Goal: Task Accomplishment & Management: Use online tool/utility

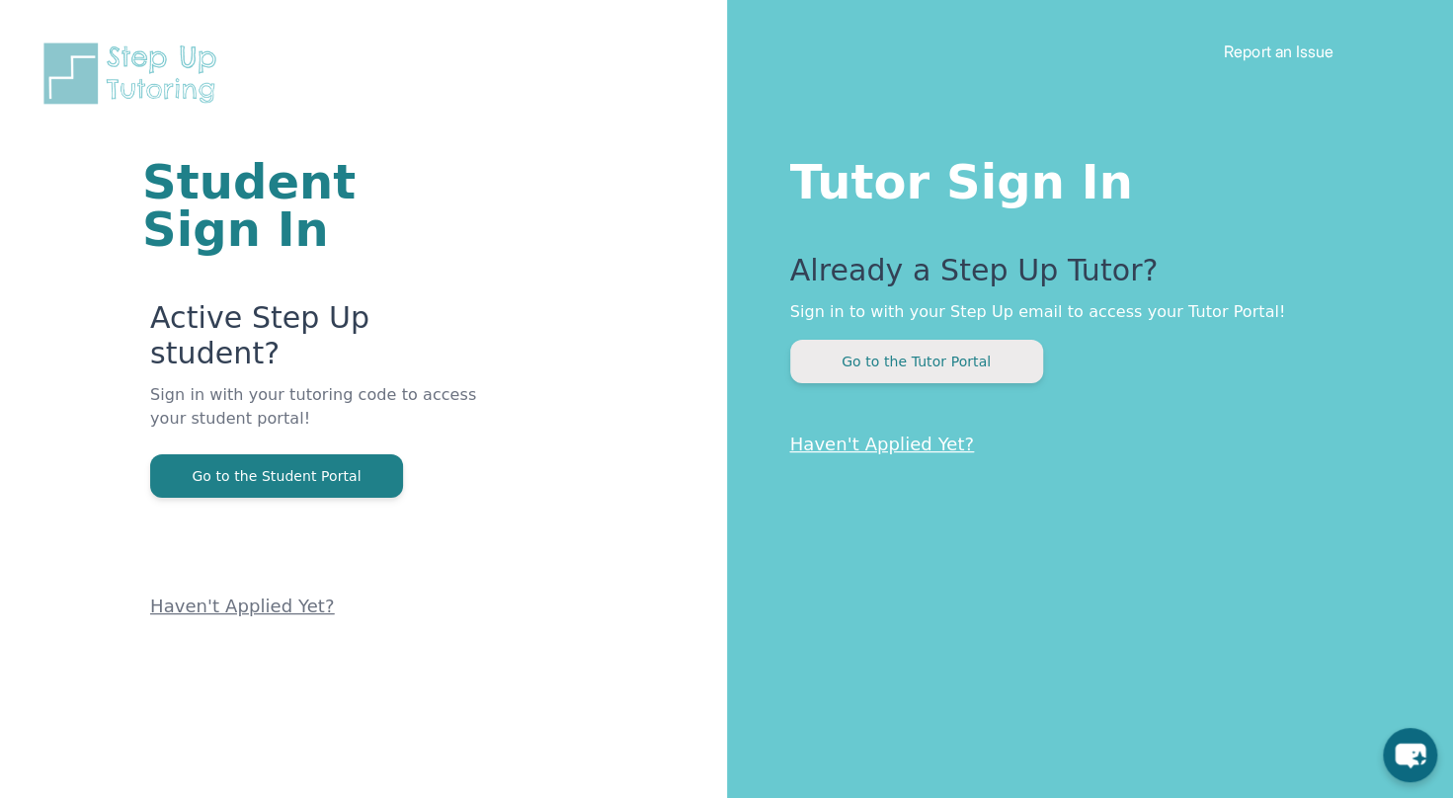
click at [811, 342] on button "Go to the Tutor Portal" at bounding box center [916, 361] width 253 height 43
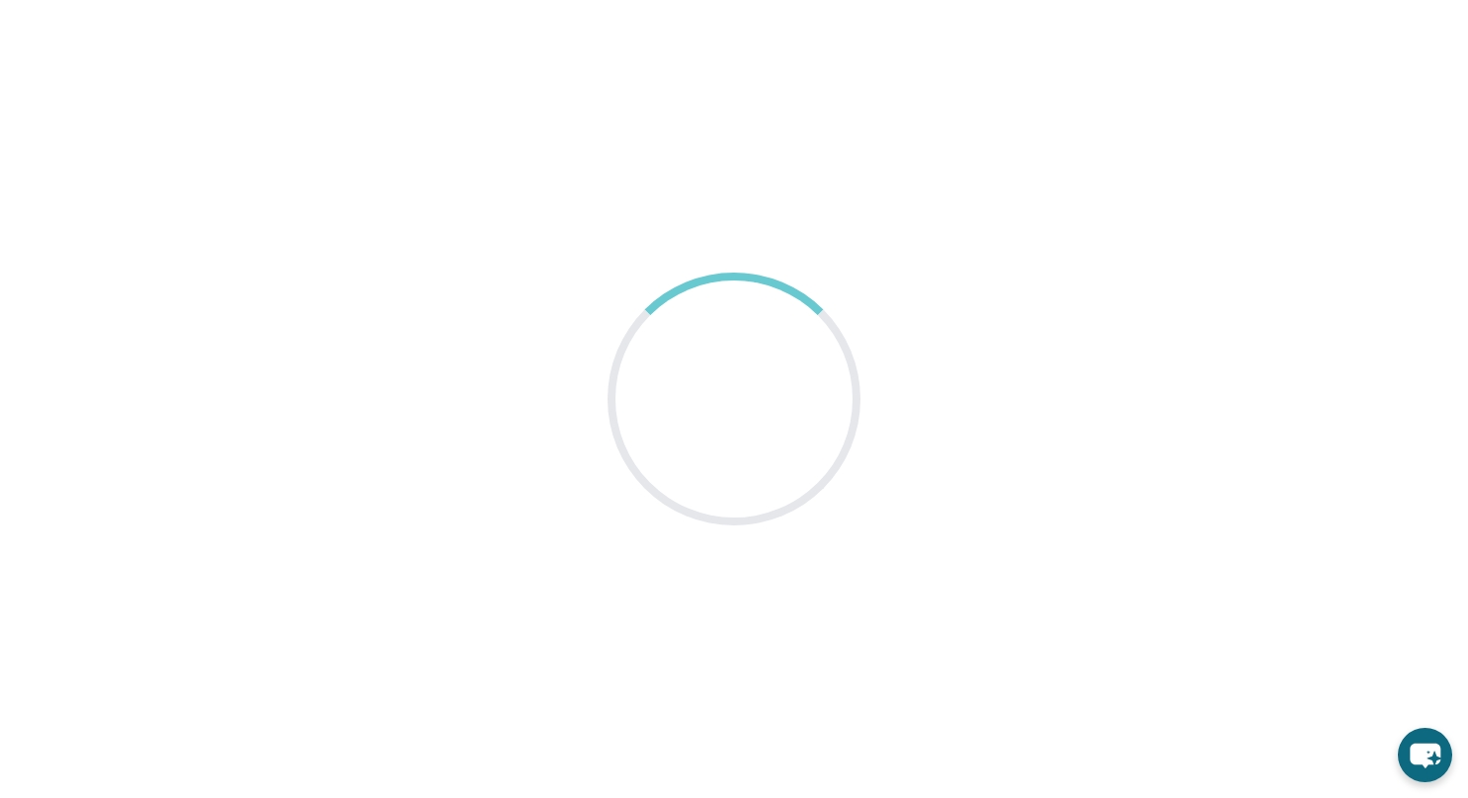
click at [888, 289] on main at bounding box center [734, 399] width 1468 height 798
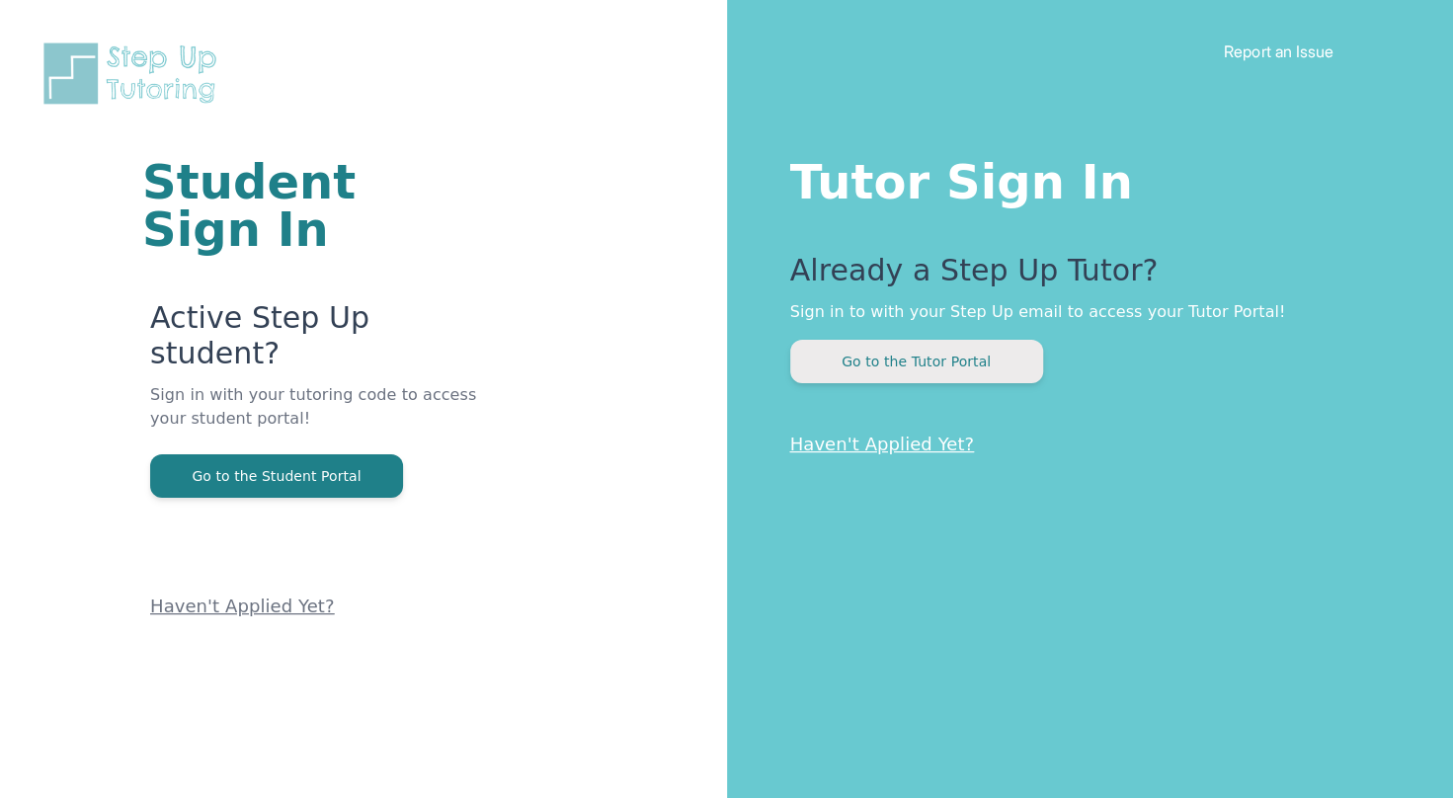
click at [875, 362] on button "Go to the Tutor Portal" at bounding box center [916, 361] width 253 height 43
